Goal: Information Seeking & Learning: Learn about a topic

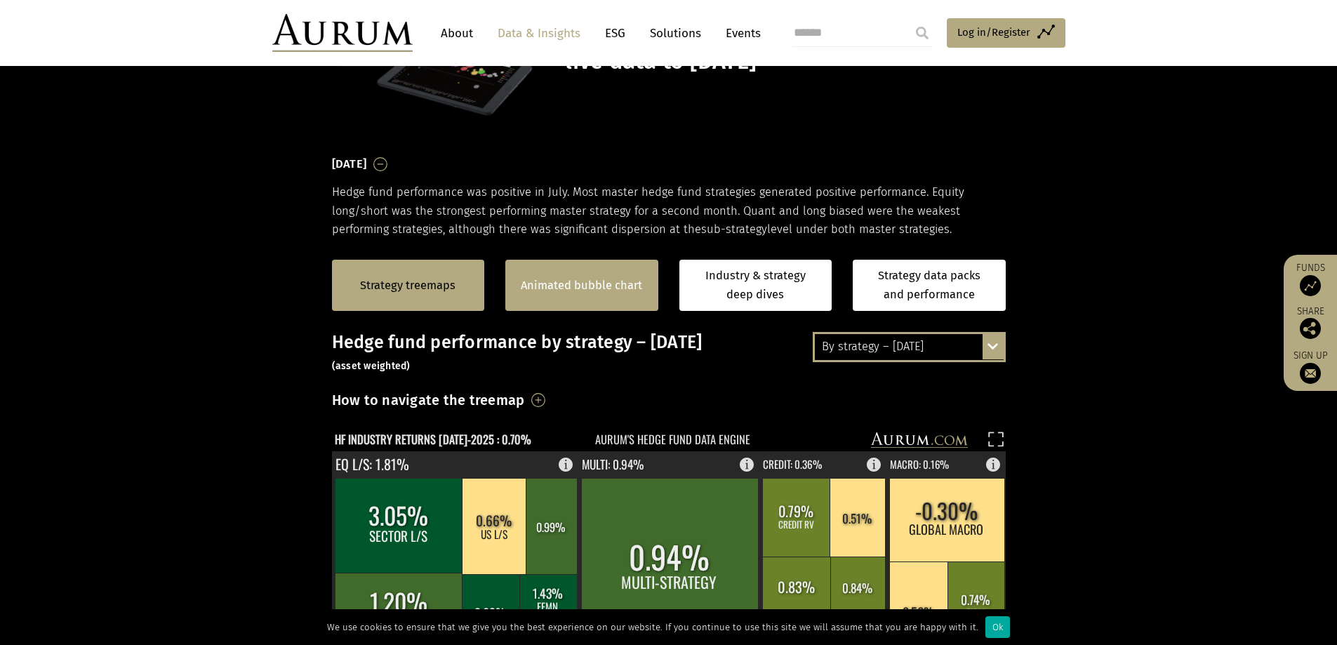
scroll to position [140, 0]
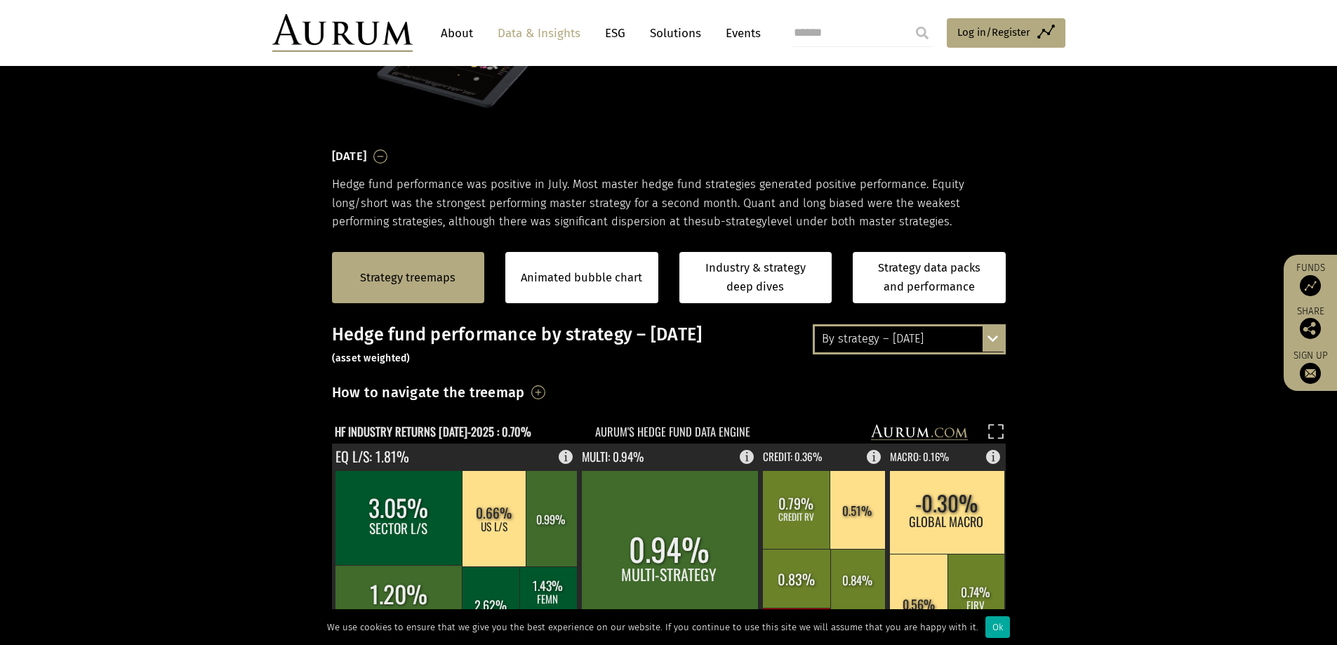
click at [982, 337] on div "By strategy – July 2025" at bounding box center [909, 338] width 189 height 25
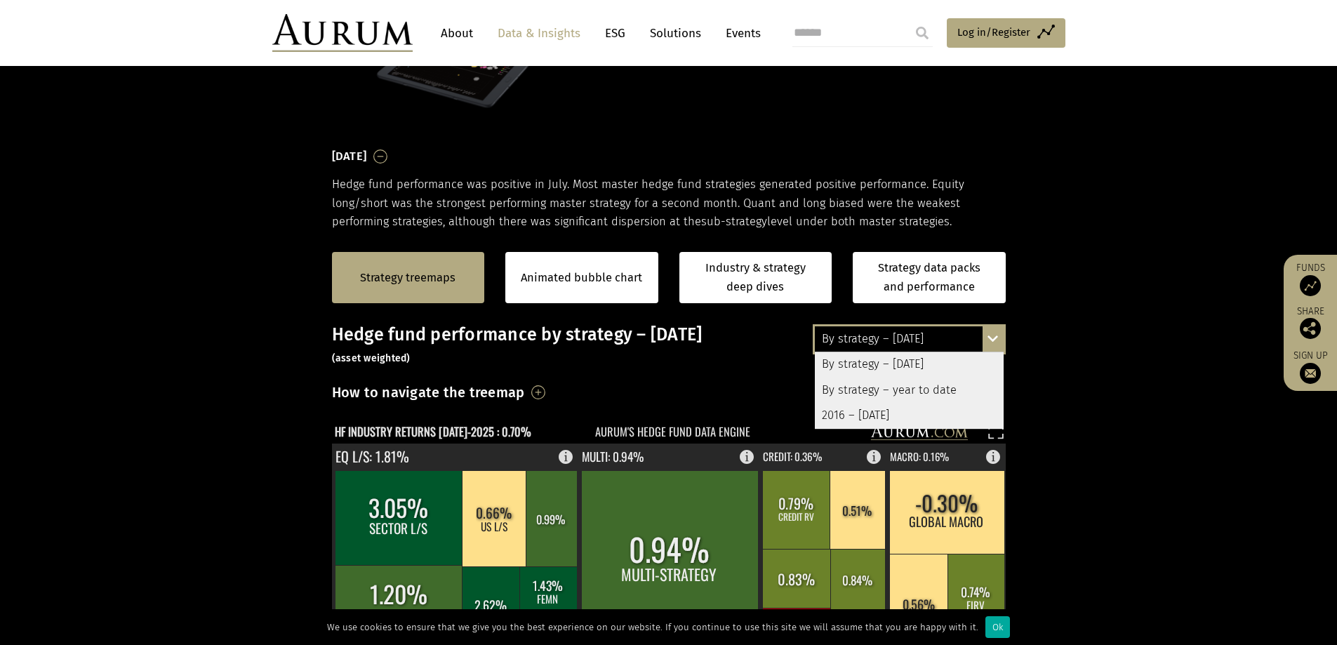
click at [706, 300] on link "Industry & strategy deep dives" at bounding box center [756, 277] width 153 height 51
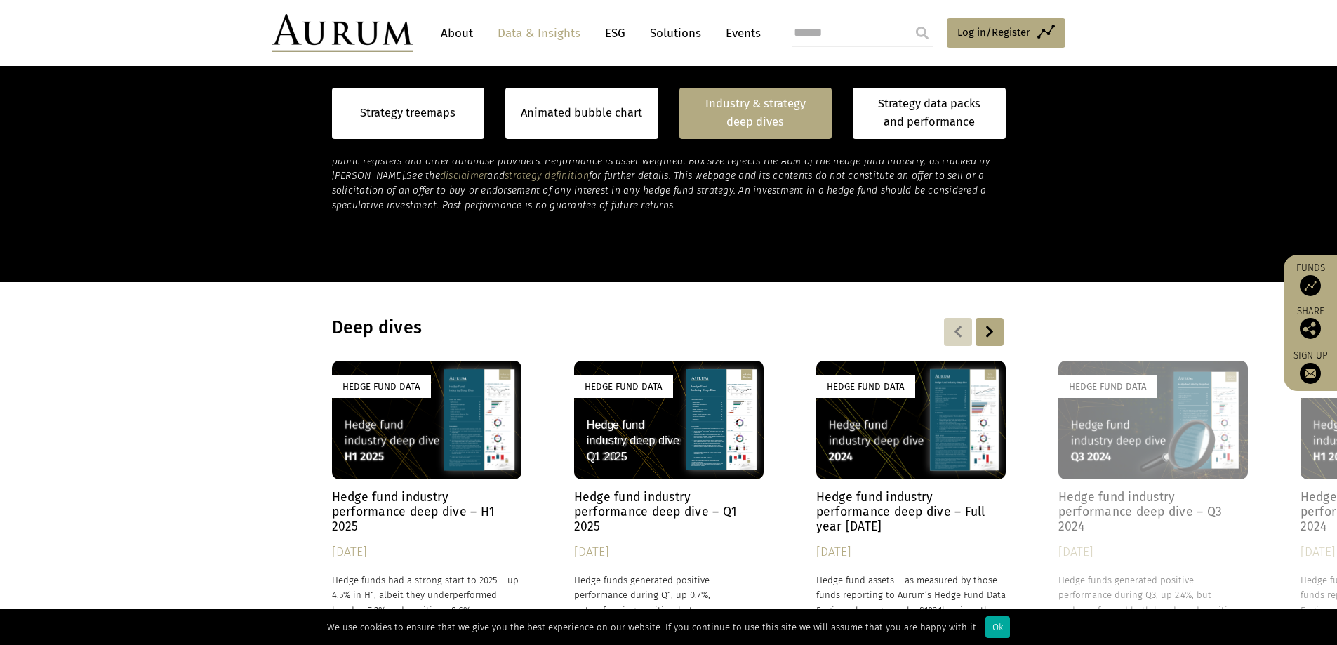
scroll to position [1090, 0]
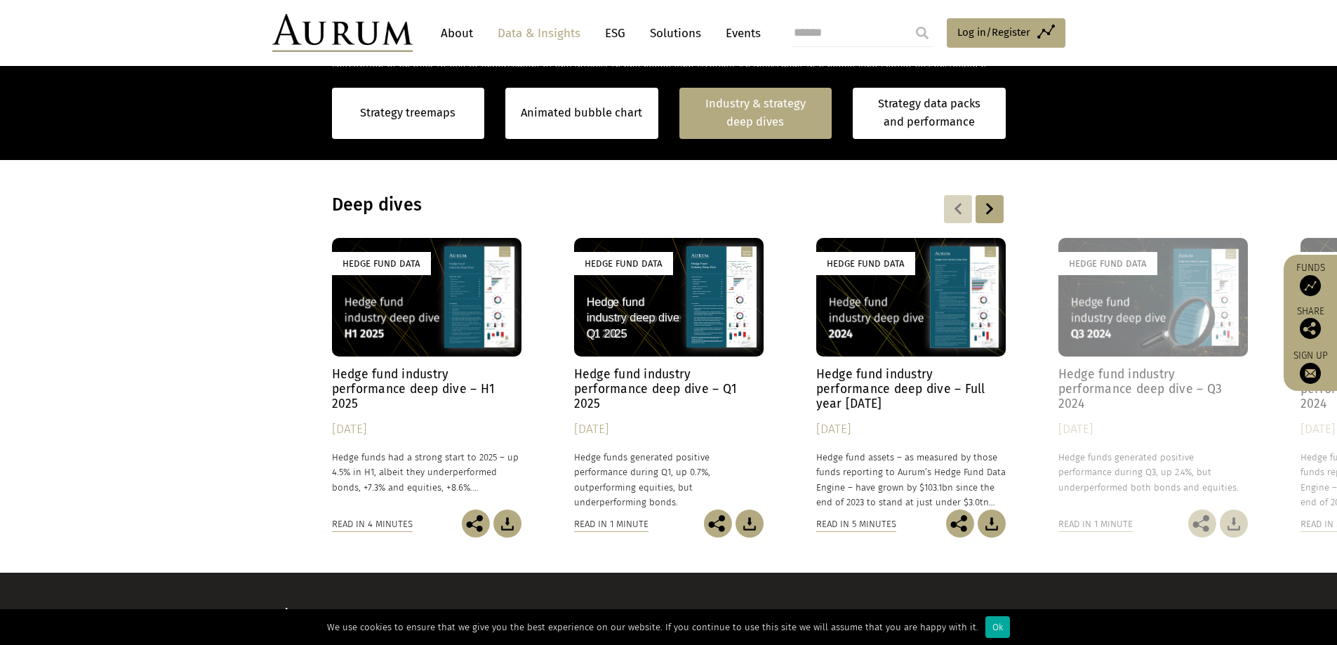
click at [405, 321] on div "Hedge Fund Data" at bounding box center [427, 297] width 190 height 119
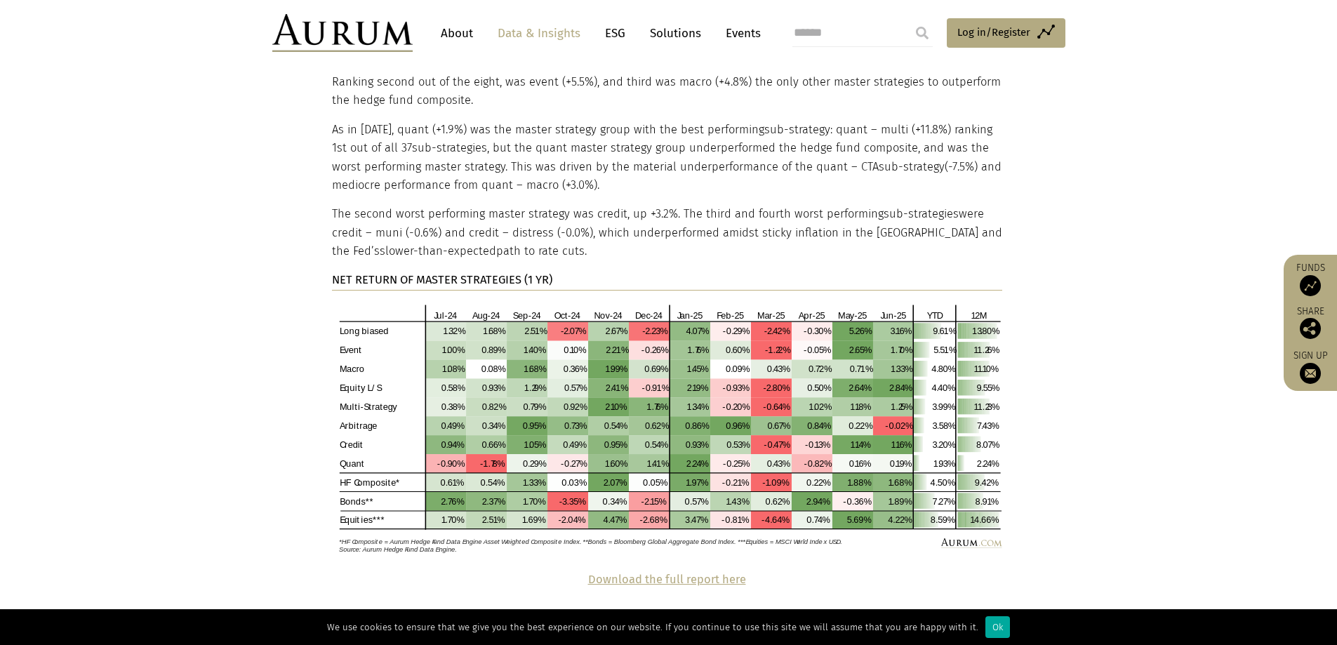
scroll to position [2808, 0]
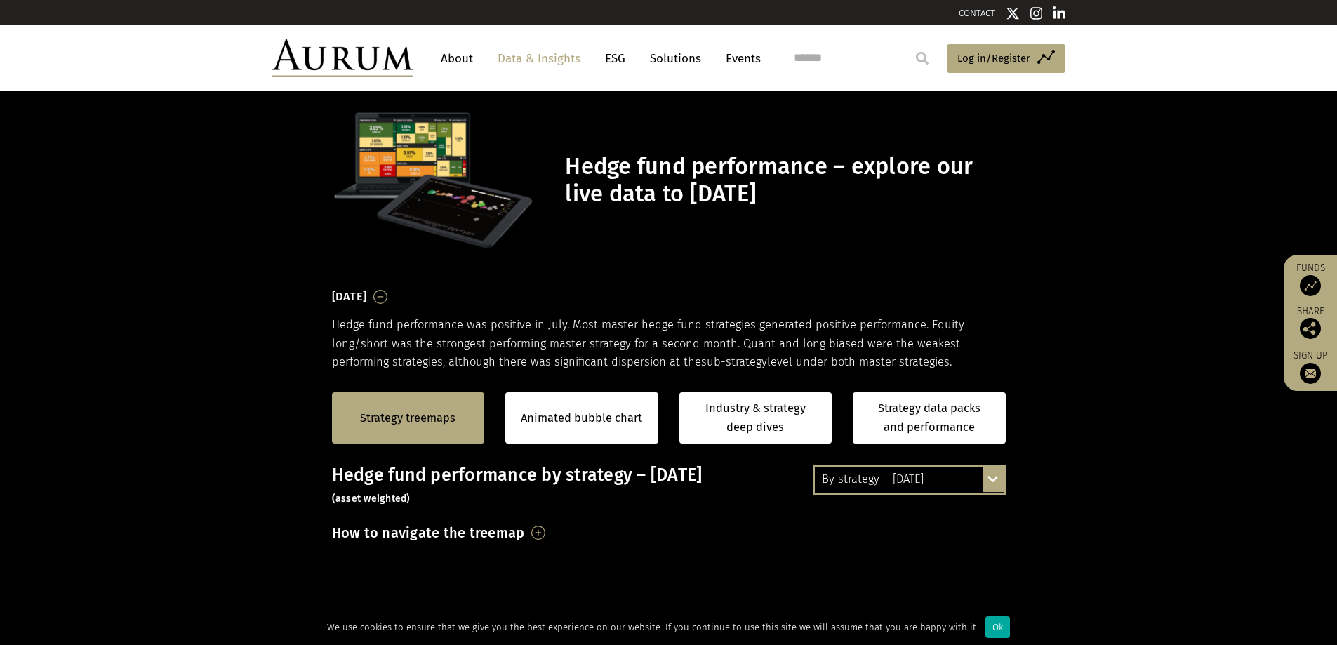
scroll to position [1090, 0]
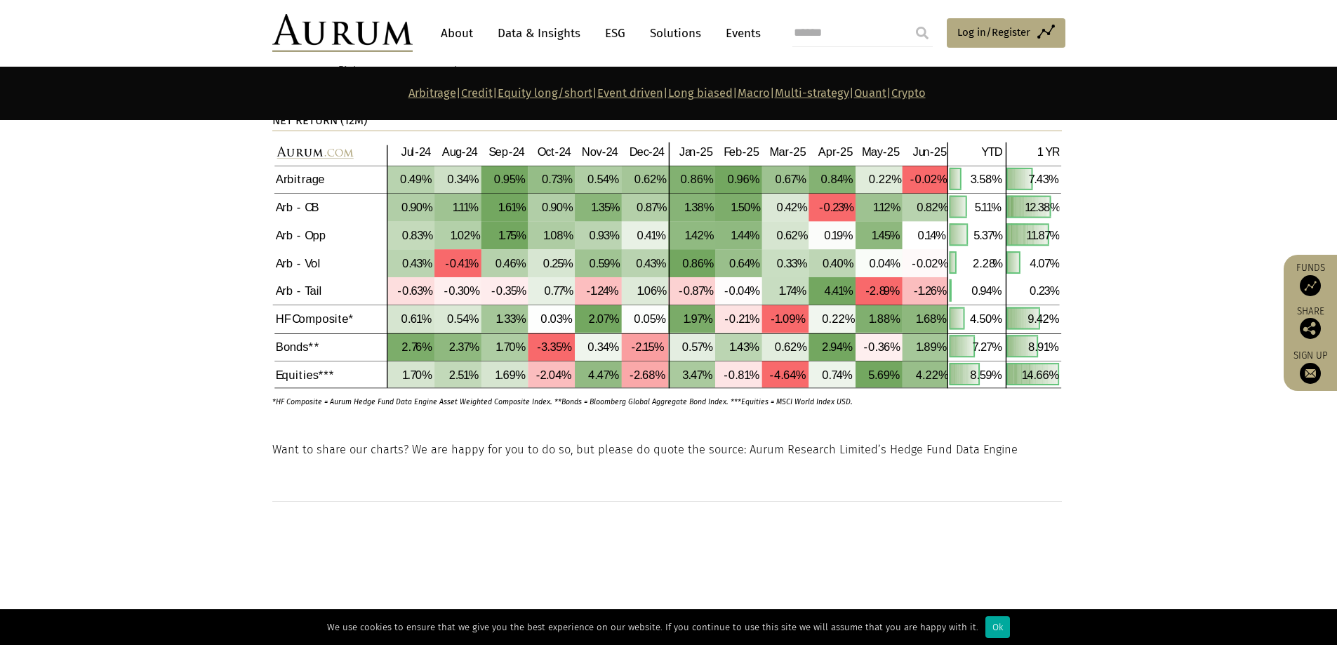
scroll to position [140, 0]
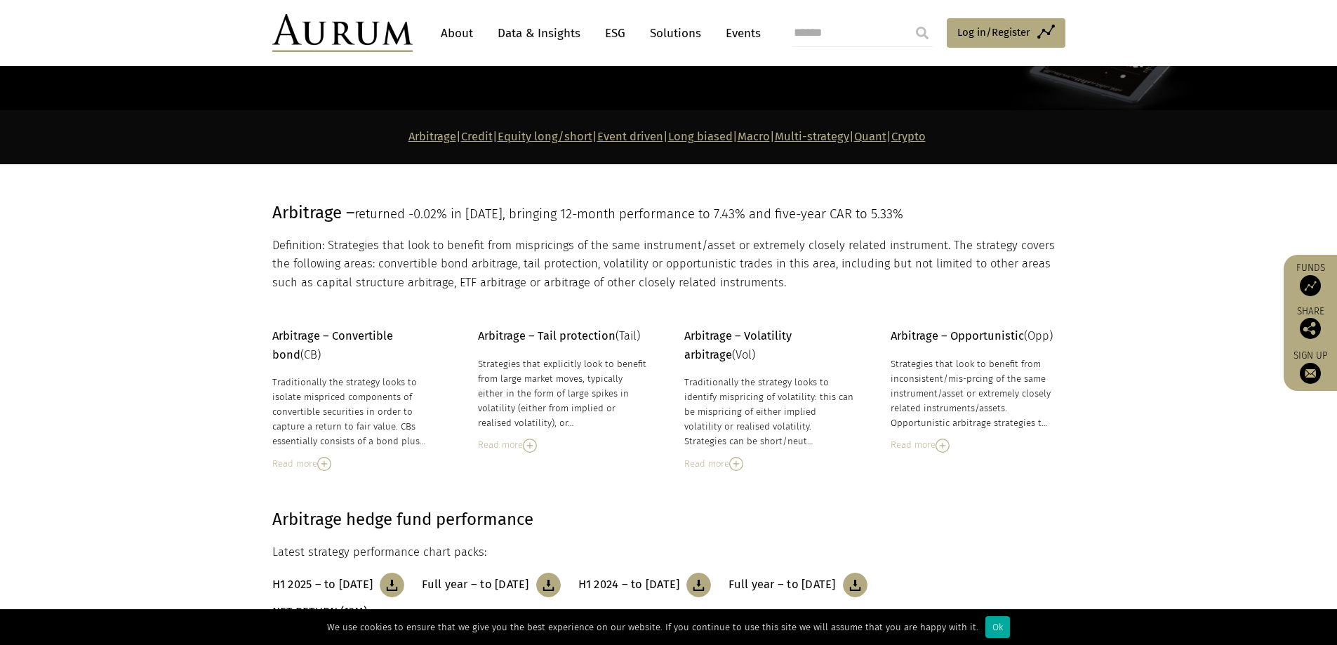
click at [558, 32] on link "Data & Insights" at bounding box center [539, 33] width 97 height 26
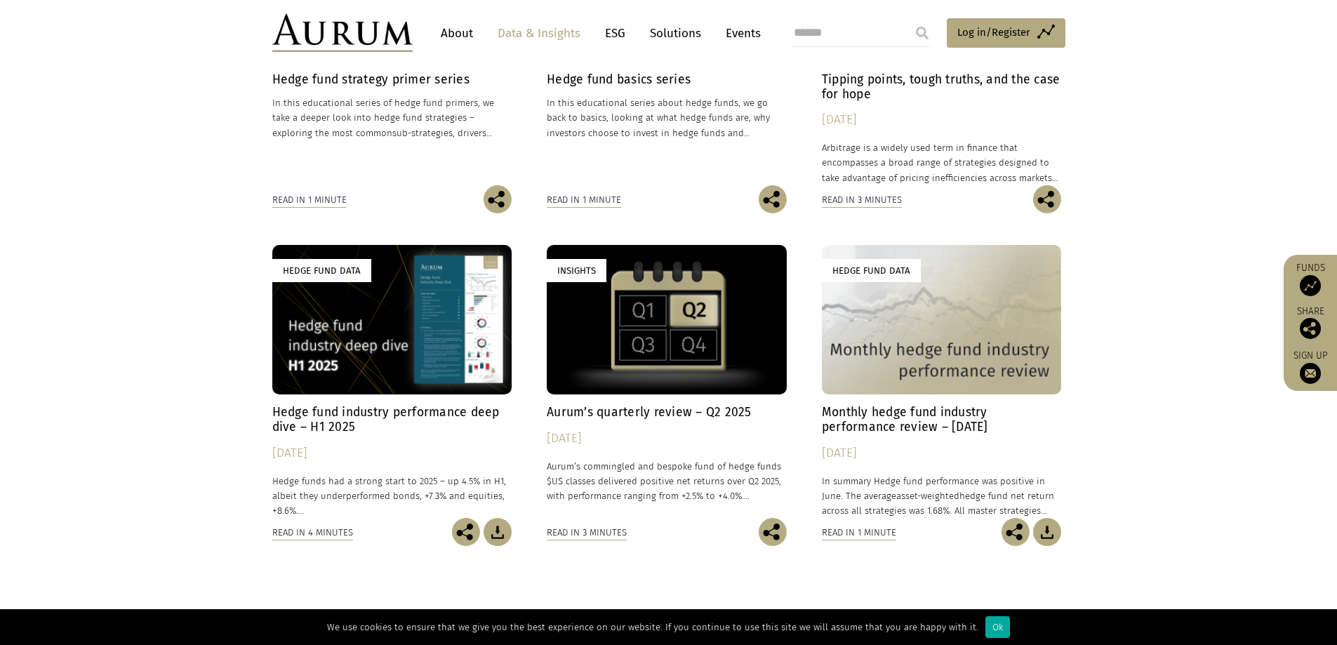
scroll to position [702, 0]
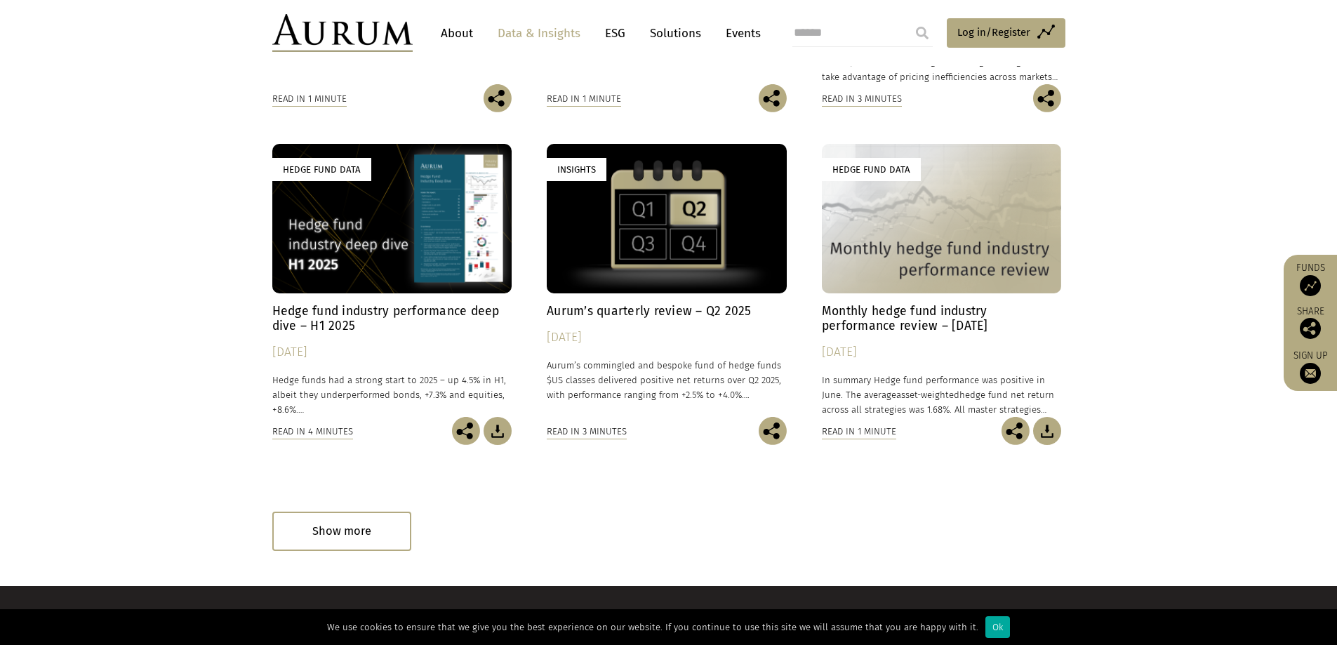
click at [897, 314] on h4 "Monthly hedge fund industry performance review – June 2025" at bounding box center [942, 318] width 240 height 29
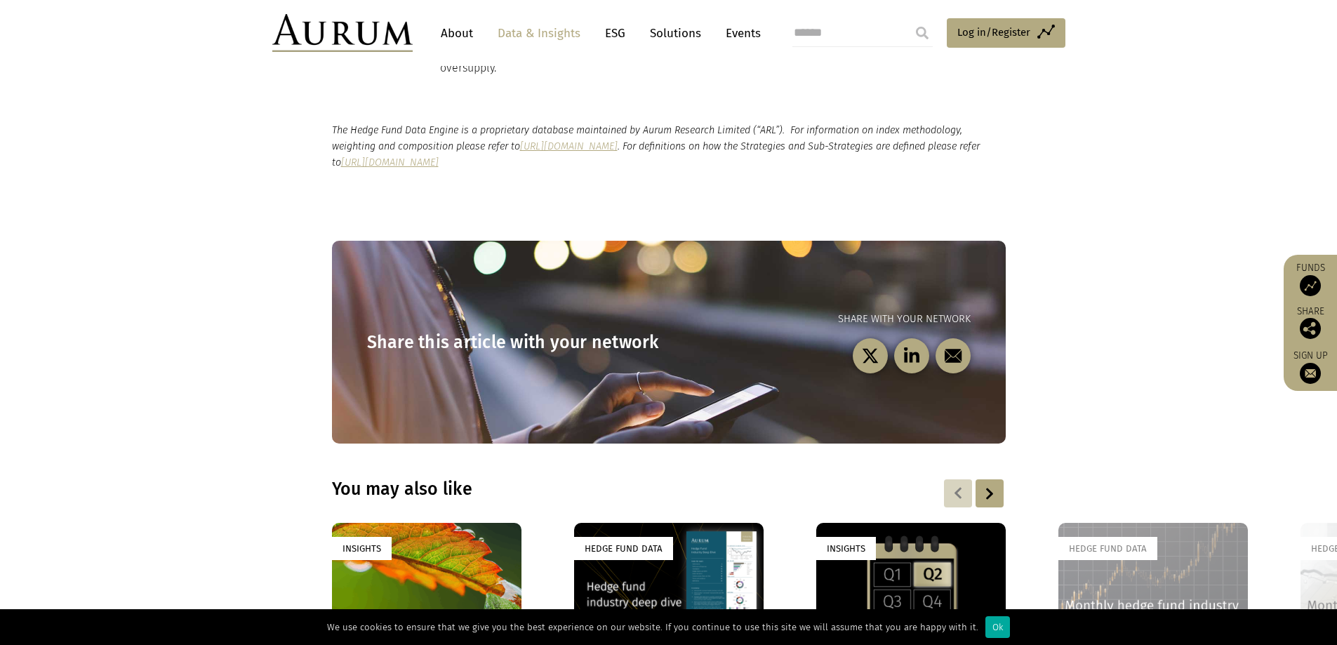
scroll to position [1825, 0]
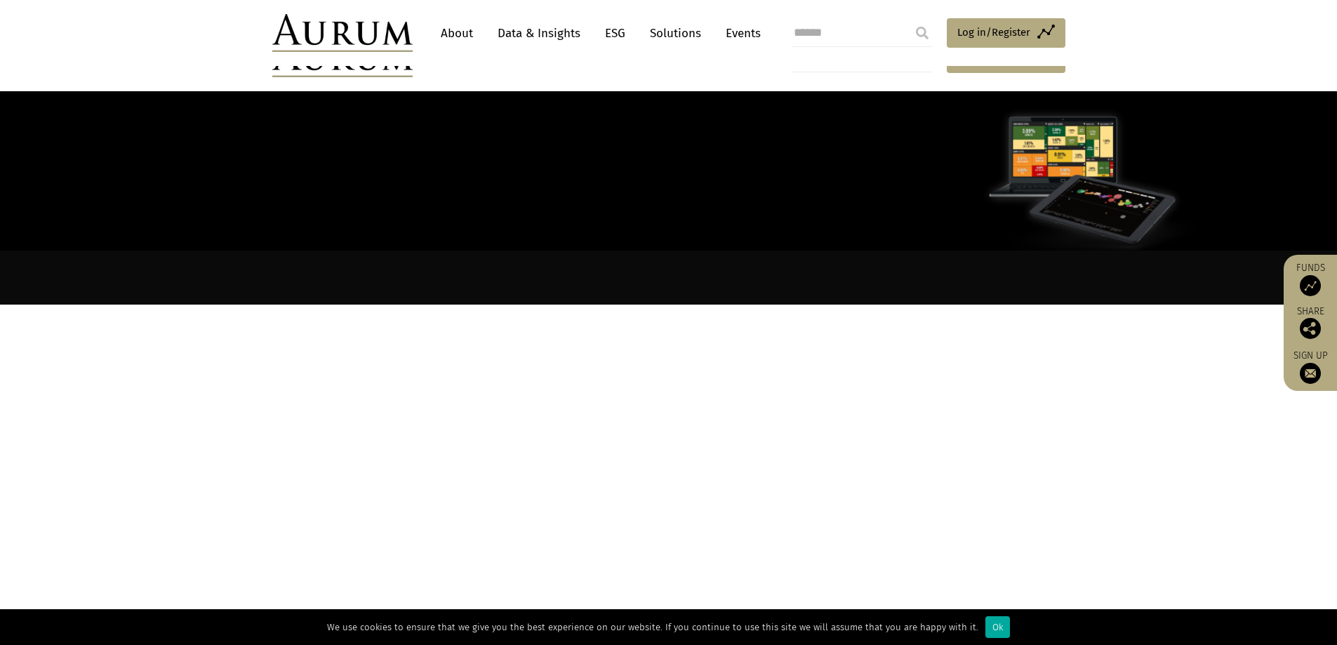
scroll to position [140, 0]
